Goal: Task Accomplishment & Management: Complete application form

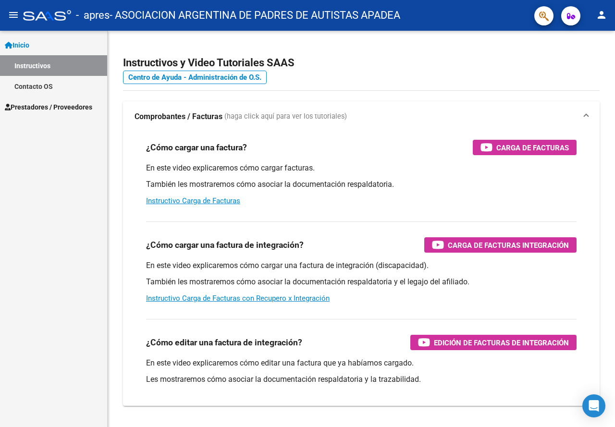
click at [53, 108] on span "Prestadores / Proveedores" at bounding box center [48, 107] width 87 height 11
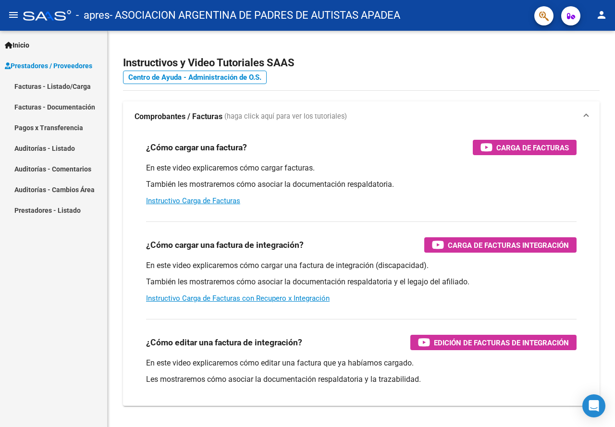
click at [49, 86] on link "Facturas - Listado/Carga" at bounding box center [53, 86] width 107 height 21
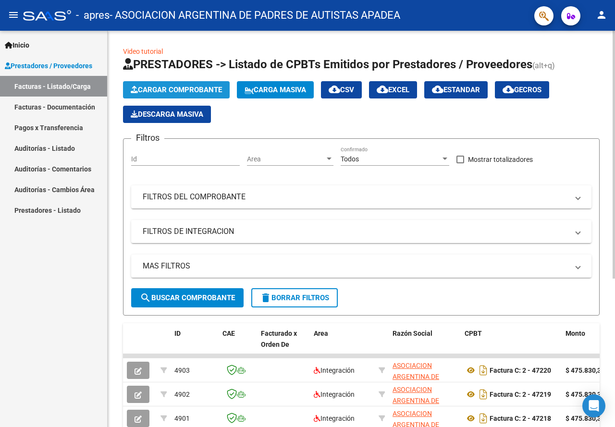
click at [179, 90] on span "Cargar Comprobante" at bounding box center [176, 90] width 91 height 9
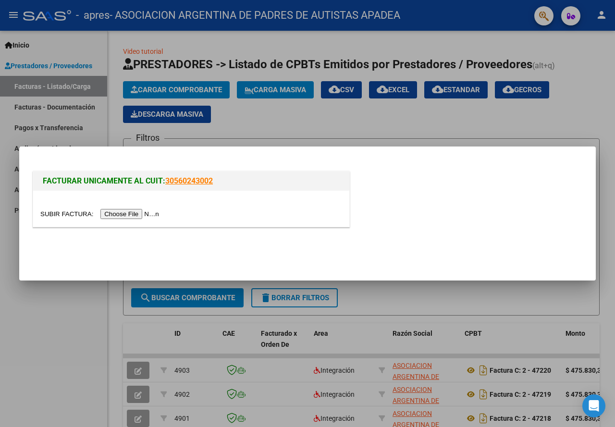
click at [148, 214] on input "file" at bounding box center [101, 214] width 122 height 10
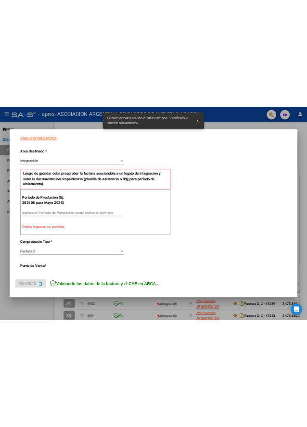
scroll to position [188, 0]
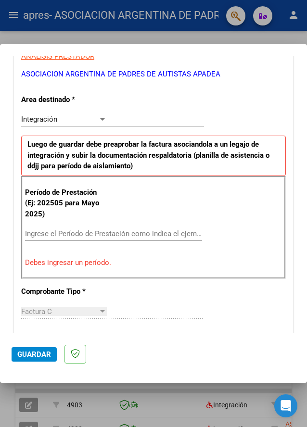
click at [58, 310] on div "Factura C" at bounding box center [59, 311] width 77 height 9
click at [66, 232] on input "Ingrese el Período de Prestación como indica el ejemplo" at bounding box center [66, 233] width 83 height 9
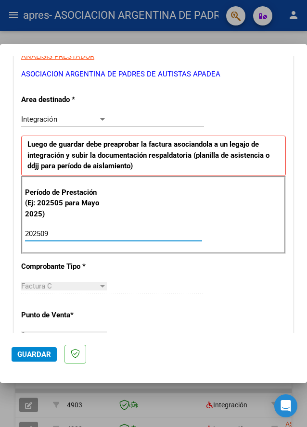
scroll to position [381, 0]
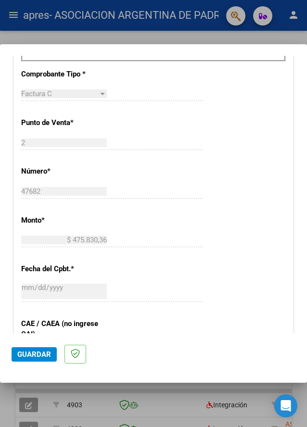
type input "202509"
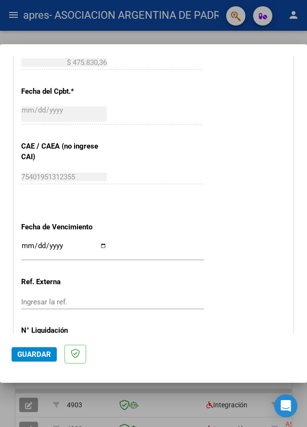
scroll to position [573, 0]
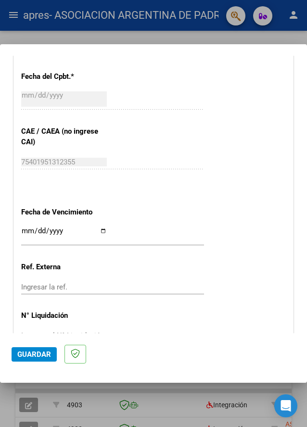
click at [100, 232] on input "Ingresar la fecha" at bounding box center [64, 234] width 86 height 15
type input "[DATE]"
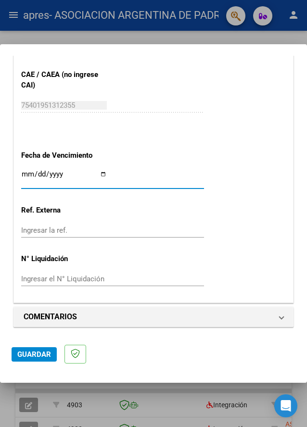
scroll to position [631, 0]
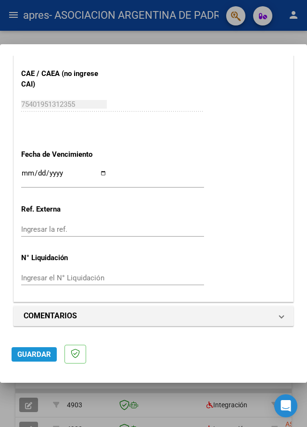
click at [43, 352] on span "Guardar" at bounding box center [34, 354] width 34 height 9
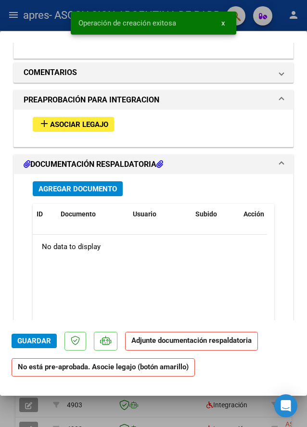
scroll to position [912, 0]
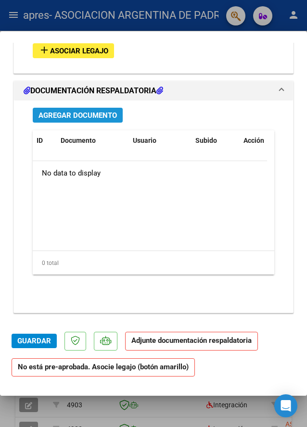
click at [82, 112] on span "Agregar Documento" at bounding box center [77, 115] width 78 height 9
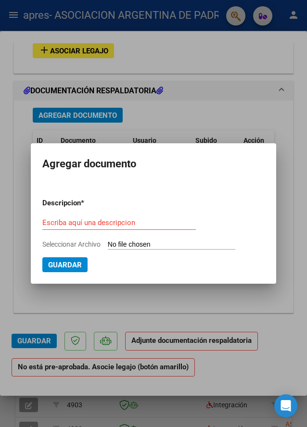
click at [282, 144] on div at bounding box center [153, 213] width 307 height 427
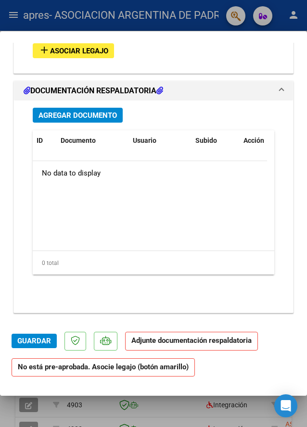
click at [77, 51] on span "Asociar Legajo" at bounding box center [79, 51] width 58 height 9
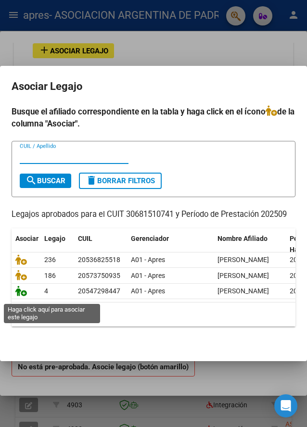
click at [23, 296] on icon at bounding box center [21, 291] width 12 height 11
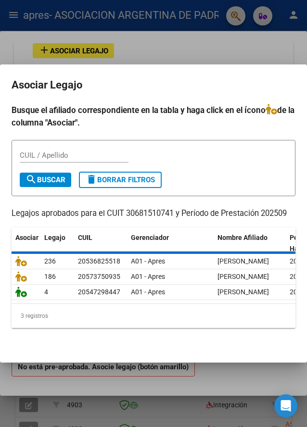
scroll to position [949, 0]
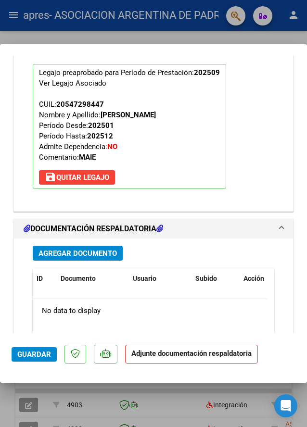
click at [94, 249] on span "Agregar Documento" at bounding box center [77, 253] width 78 height 9
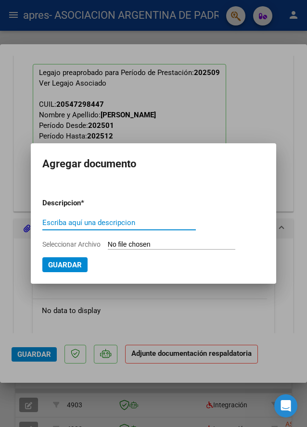
click at [103, 219] on input "Escriba aquí una descripcion" at bounding box center [118, 222] width 153 height 9
type input "PLANILLA DE ASISTENCIA"
click at [105, 242] on app-file-uploader "Seleccionar Archivo" at bounding box center [142, 244] width 200 height 9
click at [127, 245] on input "Seleccionar Archivo" at bounding box center [171, 244] width 127 height 9
type input "C:\fakepath\[PERSON_NAME] APRES 2025 09 76668.pdf"
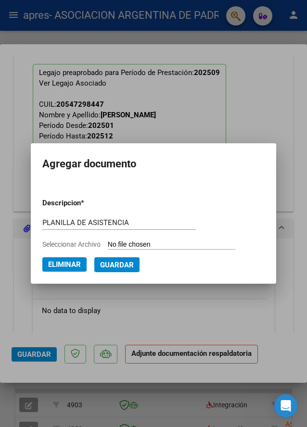
click at [120, 257] on form "Descripcion * PLANILLA DE ASISTENCIA Escriba aquí una descripcion Seleccionar A…" at bounding box center [153, 231] width 222 height 82
click at [130, 264] on span "Guardar" at bounding box center [117, 265] width 34 height 9
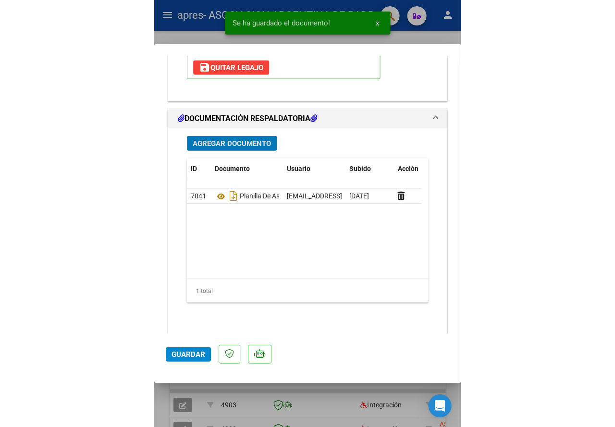
scroll to position [1074, 0]
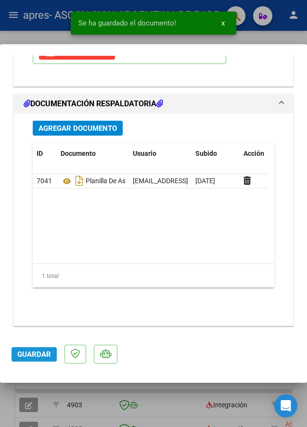
click at [29, 353] on span "Guardar" at bounding box center [34, 354] width 34 height 9
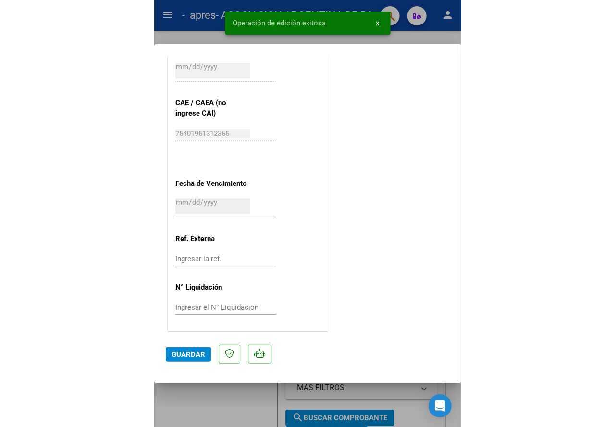
scroll to position [594, 0]
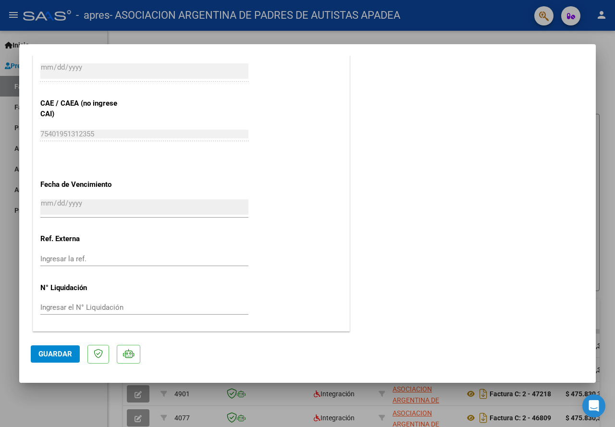
click at [54, 350] on span "Guardar" at bounding box center [55, 354] width 34 height 9
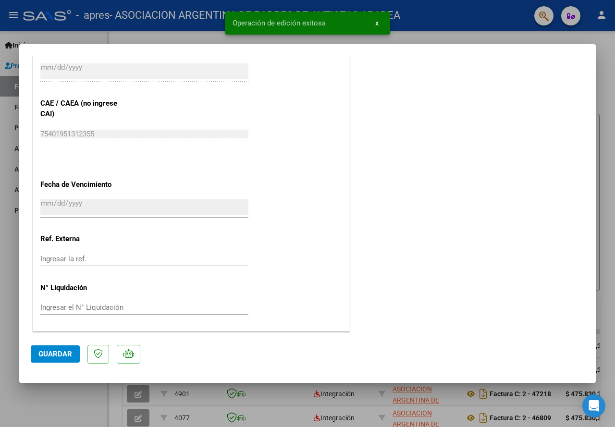
click at [91, 398] on div at bounding box center [307, 213] width 615 height 427
type input "$ 0,00"
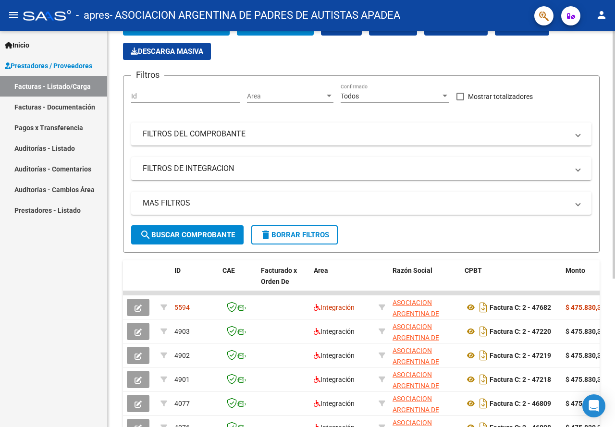
scroll to position [0, 0]
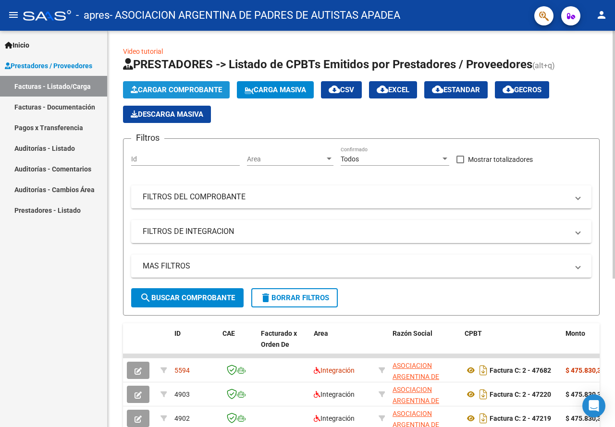
click at [192, 88] on span "Cargar Comprobante" at bounding box center [176, 90] width 91 height 9
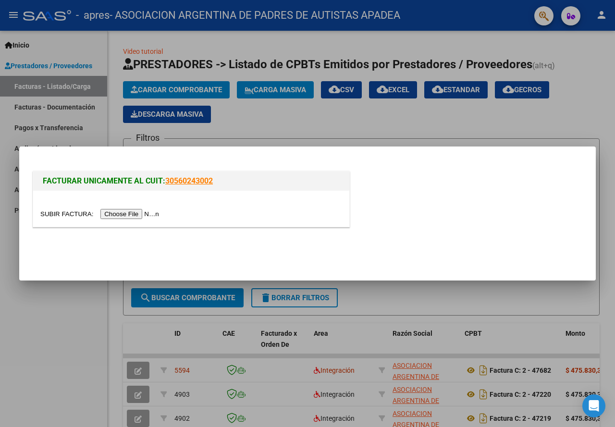
click at [148, 214] on input "file" at bounding box center [101, 214] width 122 height 10
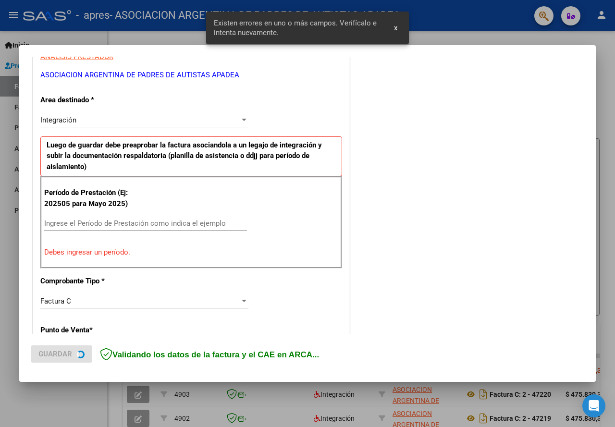
scroll to position [207, 0]
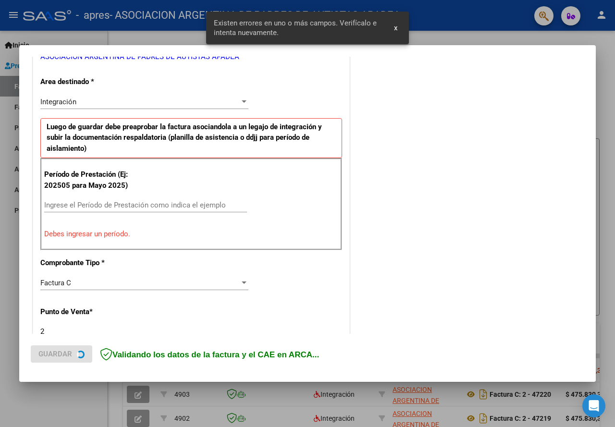
click at [132, 199] on div "Ingrese el Período de Prestación como indica el ejemplo" at bounding box center [145, 205] width 203 height 14
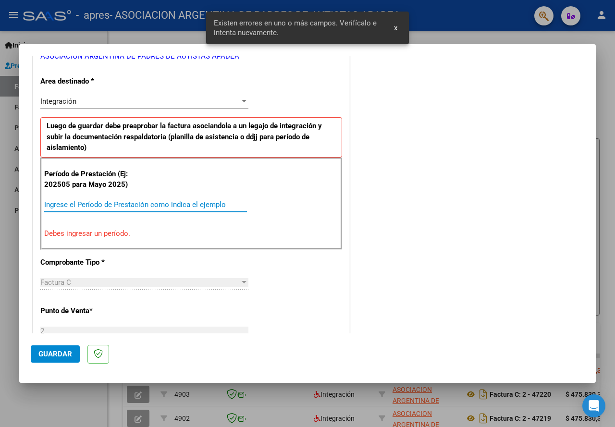
click at [137, 208] on input "Ingrese el Período de Prestación como indica el ejemplo" at bounding box center [145, 204] width 203 height 9
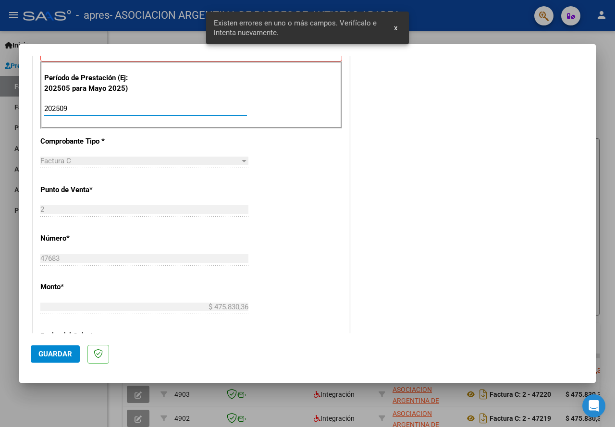
scroll to position [543, 0]
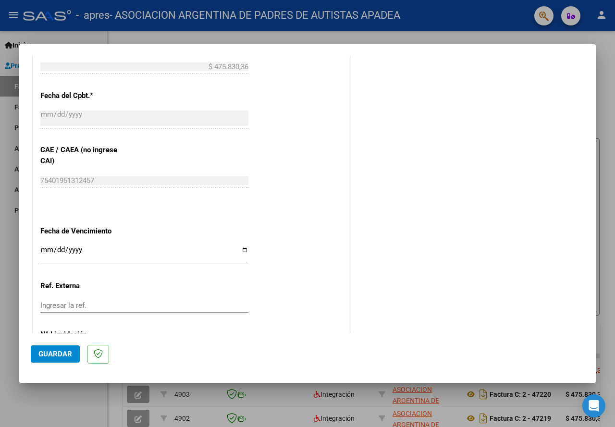
type input "202509"
click at [239, 250] on input "Ingresar la fecha" at bounding box center [144, 253] width 208 height 15
type input "[DATE]"
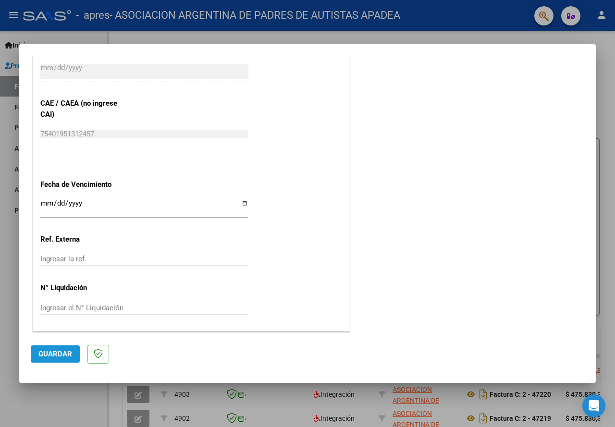
click at [74, 353] on button "Guardar" at bounding box center [55, 354] width 49 height 17
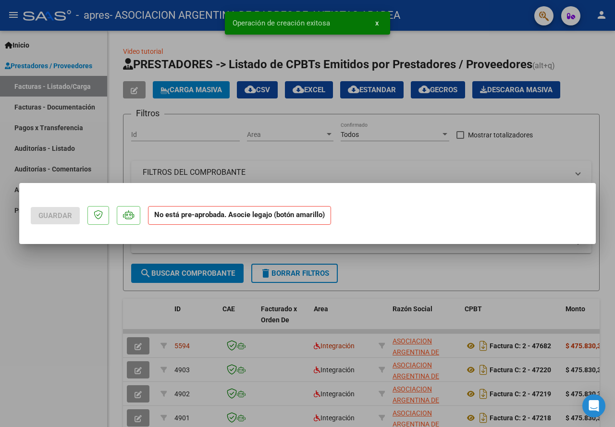
scroll to position [0, 0]
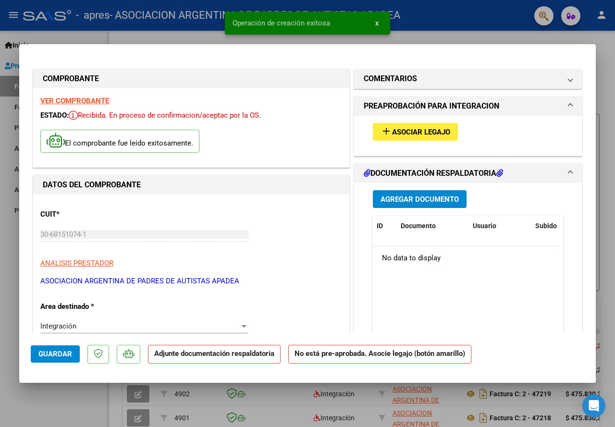
click at [431, 138] on button "add Asociar Legajo" at bounding box center [415, 132] width 85 height 18
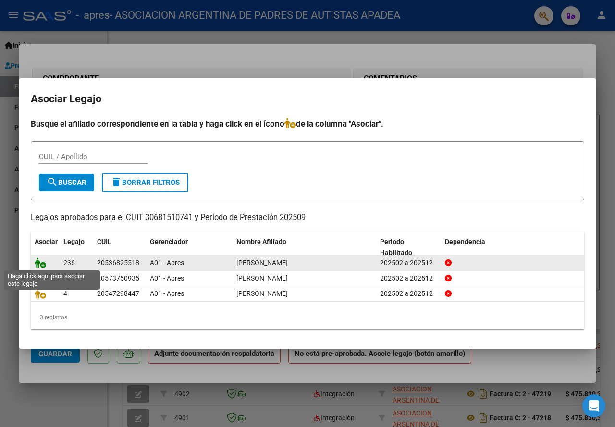
click at [43, 262] on icon at bounding box center [41, 263] width 12 height 11
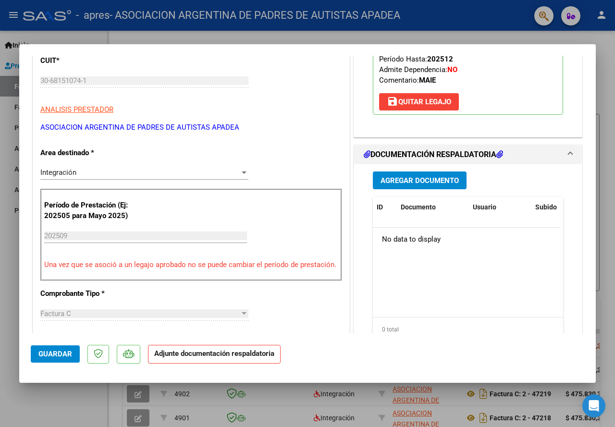
scroll to position [144, 0]
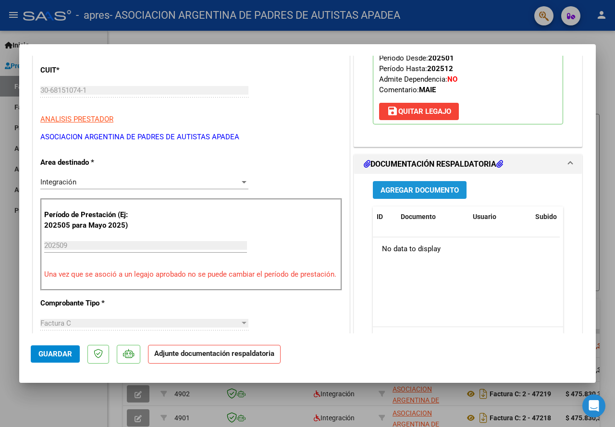
click at [397, 191] on span "Agregar Documento" at bounding box center [420, 190] width 78 height 9
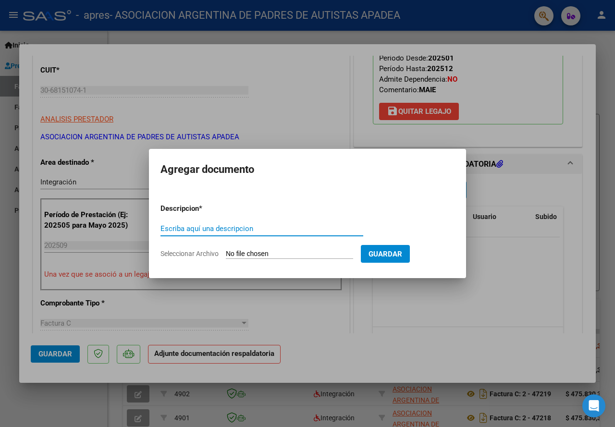
click at [274, 225] on input "Escriba aquí una descripcion" at bounding box center [262, 229] width 203 height 9
type input "p"
type input "PLANILLA DE ASISTENCIA"
click at [318, 253] on input "Seleccionar Archivo" at bounding box center [289, 254] width 127 height 9
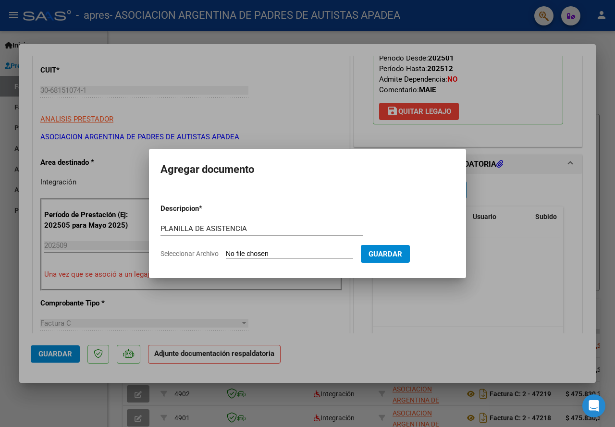
type input "C:\fakepath\[PERSON_NAME] APRES 2025 09 77589.pdf"
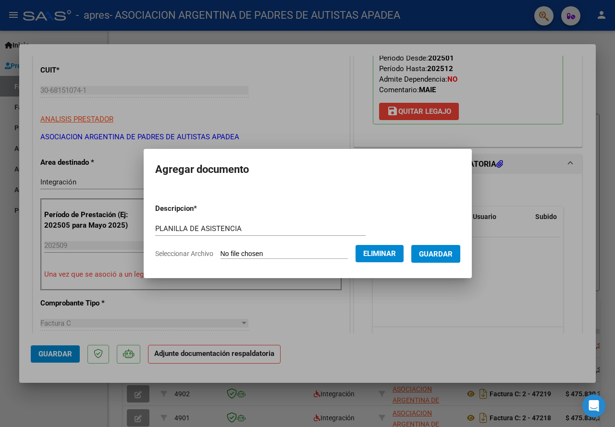
click at [461, 264] on form "Descripcion * PLANILLA DE ASISTENCIA Escriba aquí una descripcion Seleccionar A…" at bounding box center [307, 231] width 305 height 70
click at [453, 256] on span "Guardar" at bounding box center [436, 254] width 34 height 9
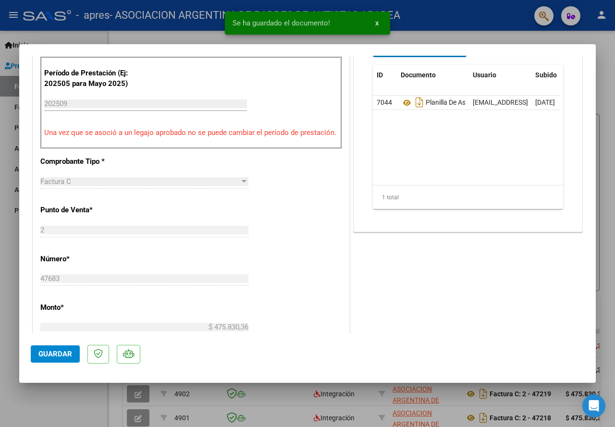
scroll to position [385, 0]
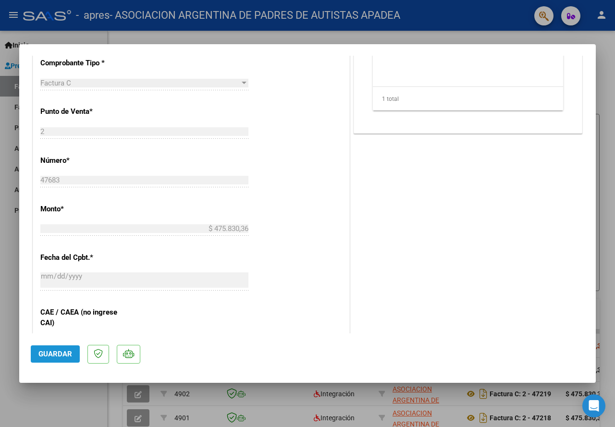
click at [65, 358] on span "Guardar" at bounding box center [55, 354] width 34 height 9
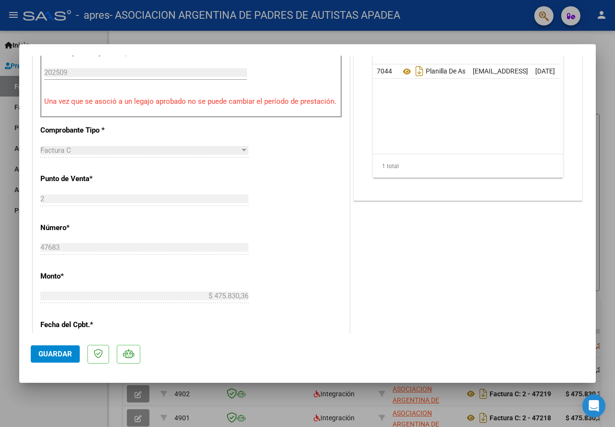
scroll to position [192, 0]
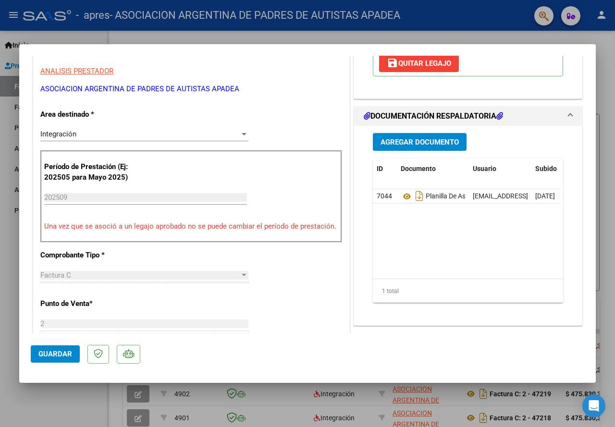
click at [58, 355] on span "Guardar" at bounding box center [55, 354] width 34 height 9
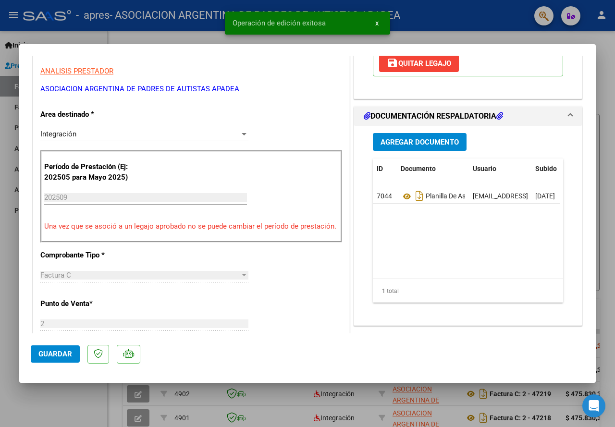
click at [0, 397] on div at bounding box center [307, 213] width 615 height 427
type input "$ 0,00"
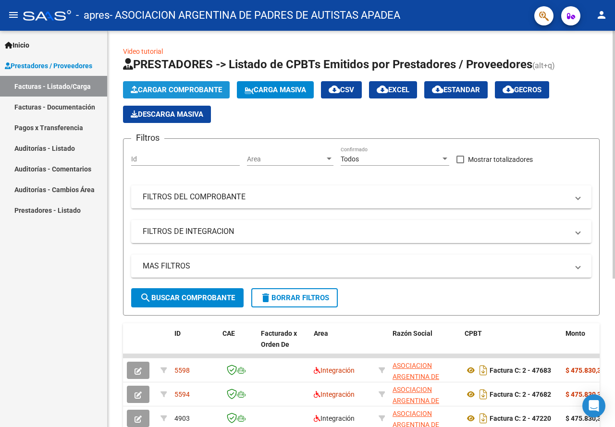
click at [187, 87] on span "Cargar Comprobante" at bounding box center [176, 90] width 91 height 9
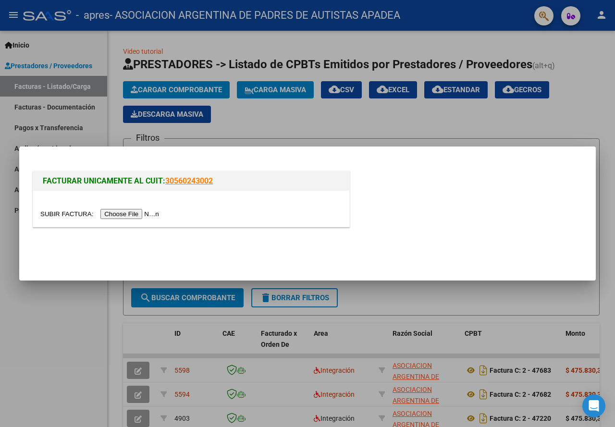
click at [146, 215] on input "file" at bounding box center [101, 214] width 122 height 10
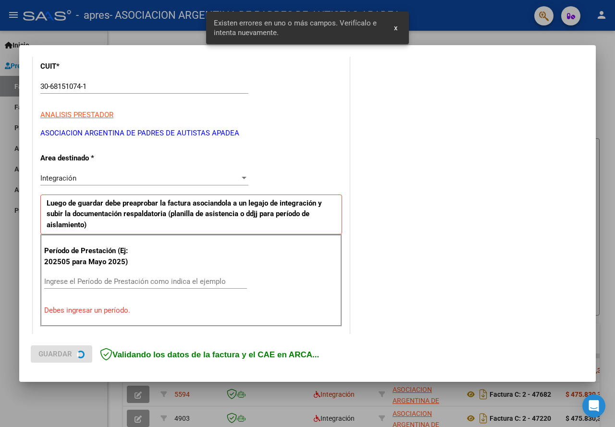
scroll to position [254, 0]
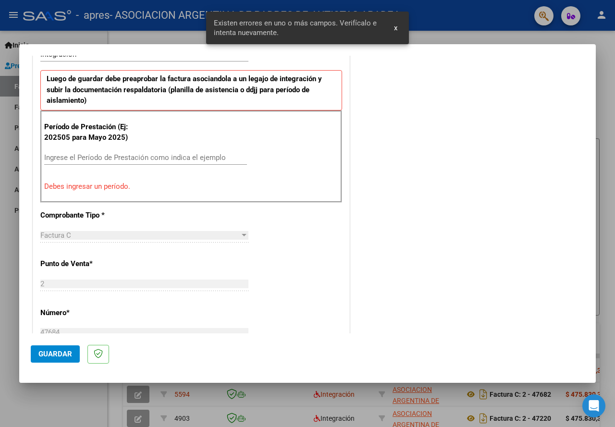
click at [98, 162] on div "Ingrese el Período de Prestación como indica el ejemplo" at bounding box center [145, 157] width 203 height 14
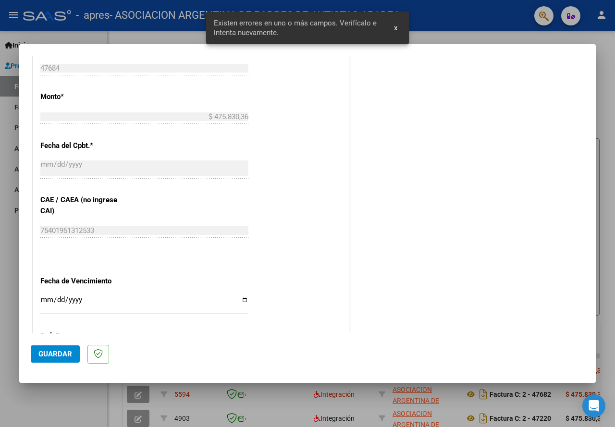
scroll to position [494, 0]
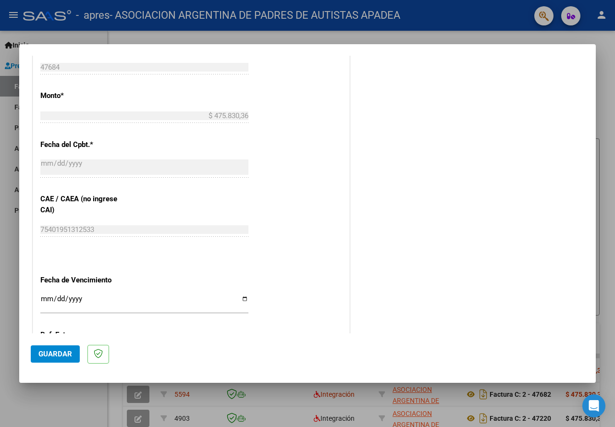
type input "202509"
click at [241, 297] on input "Ingresar la fecha" at bounding box center [144, 302] width 208 height 15
type input "[DATE]"
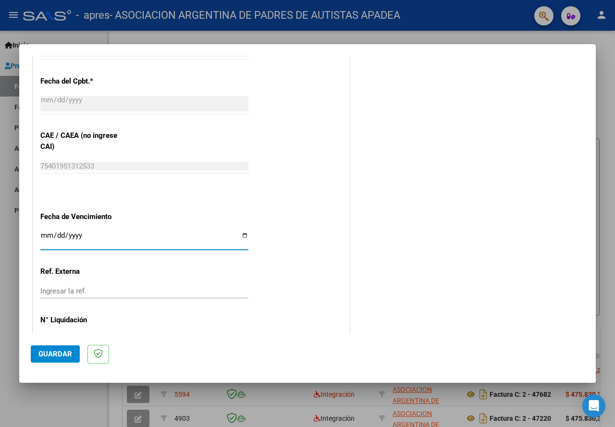
scroll to position [590, 0]
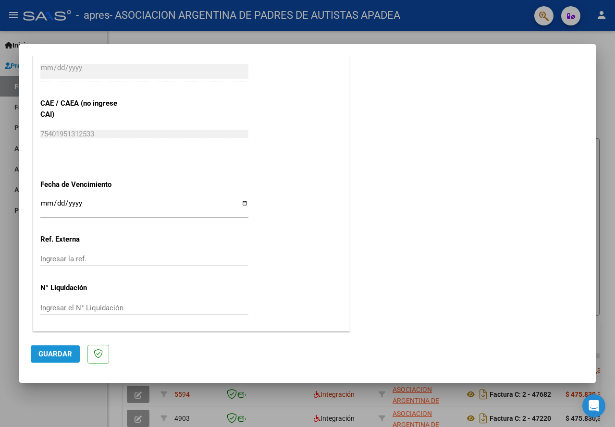
click at [59, 356] on span "Guardar" at bounding box center [55, 354] width 34 height 9
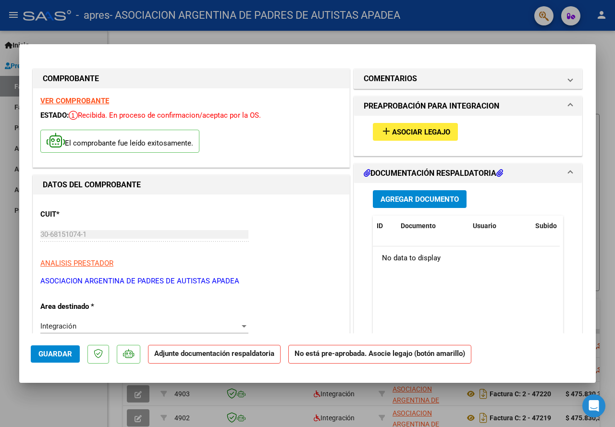
click at [409, 132] on span "Asociar Legajo" at bounding box center [421, 132] width 58 height 9
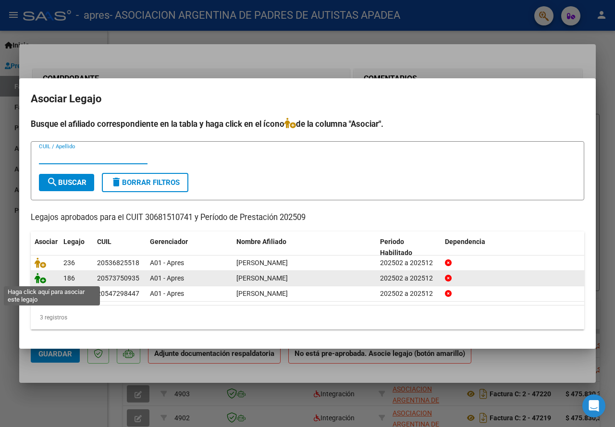
click at [41, 278] on icon at bounding box center [41, 278] width 12 height 11
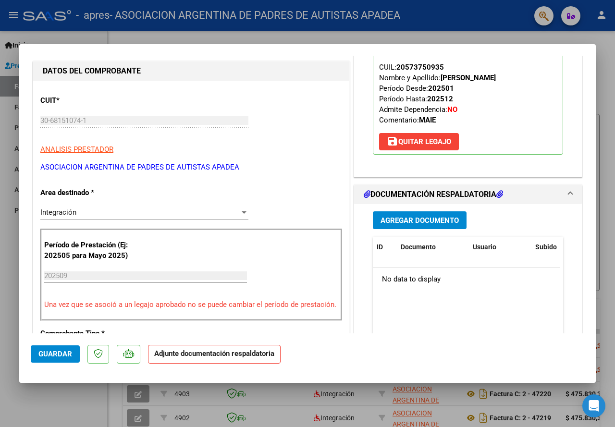
scroll to position [113, 0]
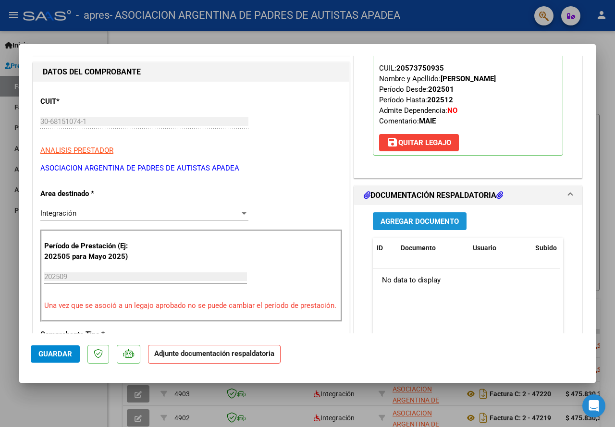
click at [437, 226] on button "Agregar Documento" at bounding box center [420, 221] width 94 height 18
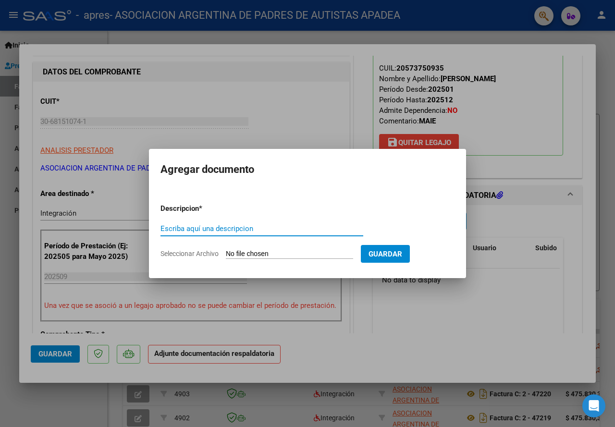
click at [225, 232] on input "Escriba aquí una descripcion" at bounding box center [262, 229] width 203 height 9
type input "p"
type input "PLANILLA DE ASISTENCIA"
click at [268, 252] on input "Seleccionar Archivo" at bounding box center [289, 254] width 127 height 9
type input "C:\fakepath\[PERSON_NAME] APRES 2025 09 76793.pdf"
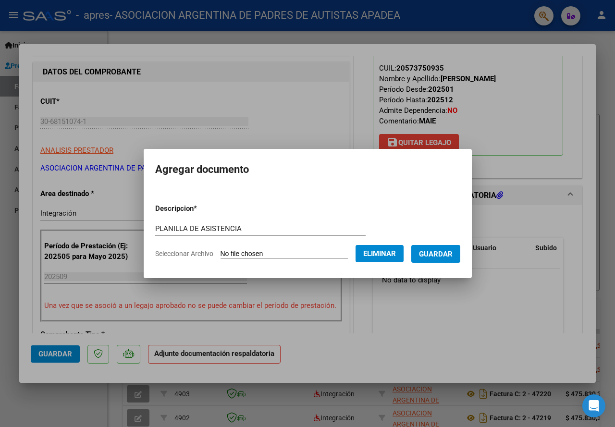
click at [447, 251] on span "Guardar" at bounding box center [436, 254] width 34 height 9
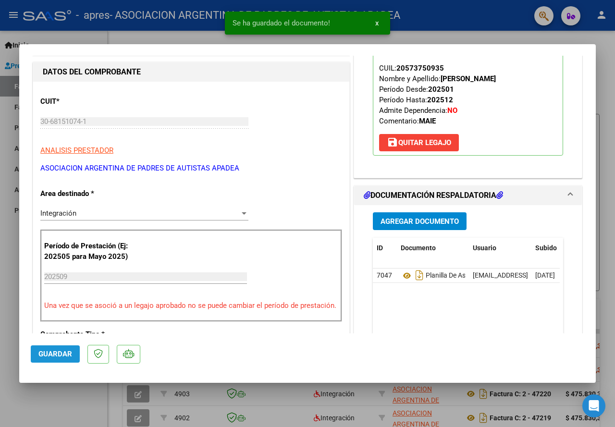
click at [66, 349] on button "Guardar" at bounding box center [55, 354] width 49 height 17
click at [10, 301] on div at bounding box center [307, 213] width 615 height 427
type input "$ 0,00"
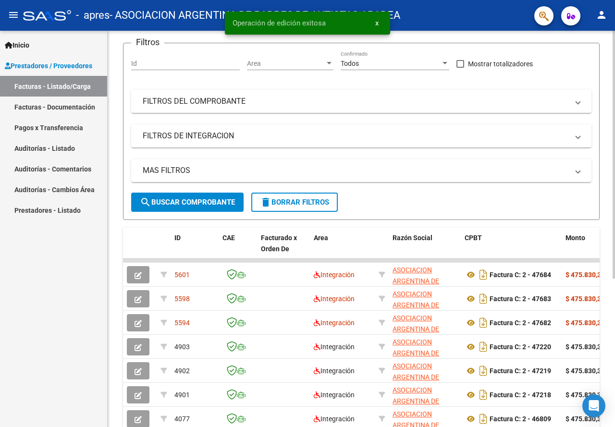
scroll to position [96, 0]
